Goal: Transaction & Acquisition: Purchase product/service

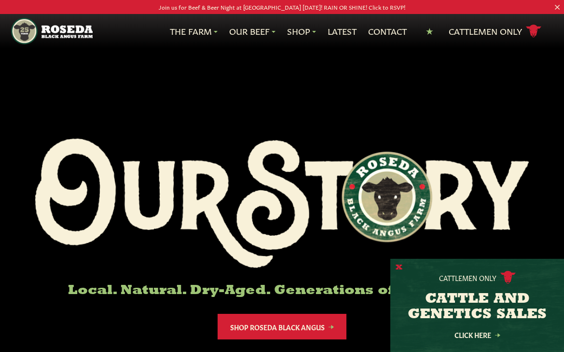
click at [396, 266] on button "X" at bounding box center [399, 267] width 7 height 10
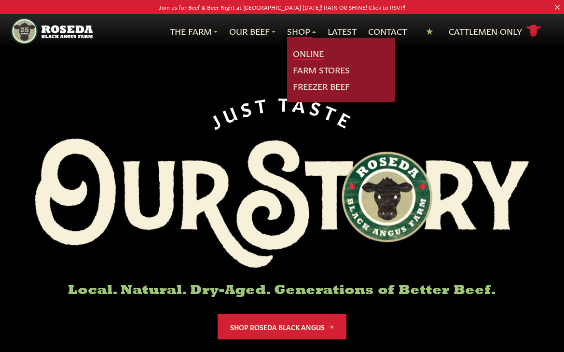
click at [310, 55] on link "Online" at bounding box center [308, 53] width 31 height 13
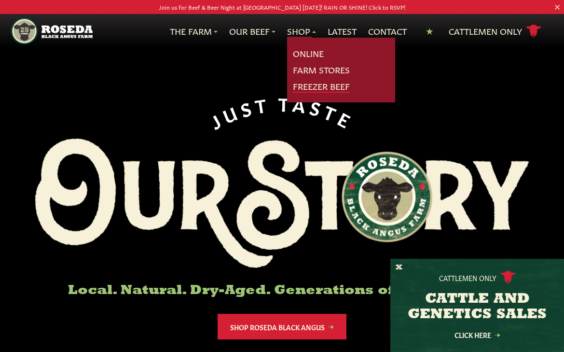
click at [319, 88] on link "Freezer Beef" at bounding box center [321, 86] width 57 height 13
